Goal: Transaction & Acquisition: Download file/media

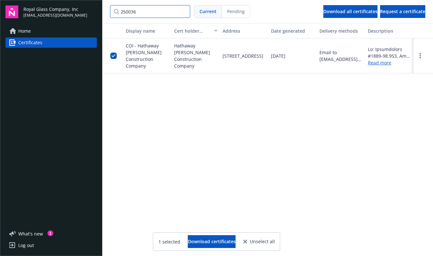
click at [186, 11] on input "250036" at bounding box center [150, 11] width 80 height 13
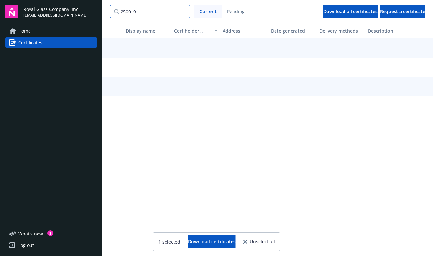
type input "250019"
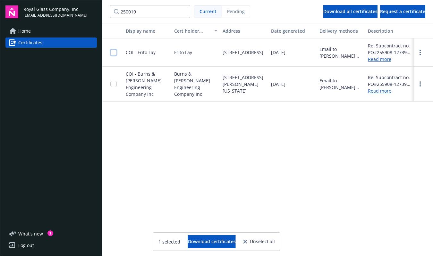
click at [111, 52] on input "checkbox" at bounding box center [113, 52] width 6 height 6
click at [114, 83] on input "checkbox" at bounding box center [113, 84] width 6 height 6
click at [323, 13] on div "Download all certificates" at bounding box center [350, 11] width 54 height 12
